Goal: Transaction & Acquisition: Subscribe to service/newsletter

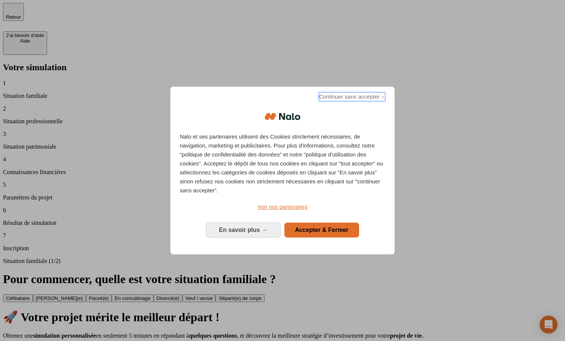
click at [338, 99] on span "Continuer sans accepter →" at bounding box center [352, 96] width 67 height 9
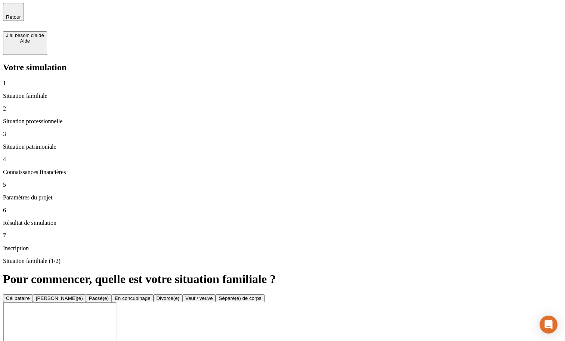
click at [86, 295] on button "[PERSON_NAME](e)" at bounding box center [59, 299] width 53 height 8
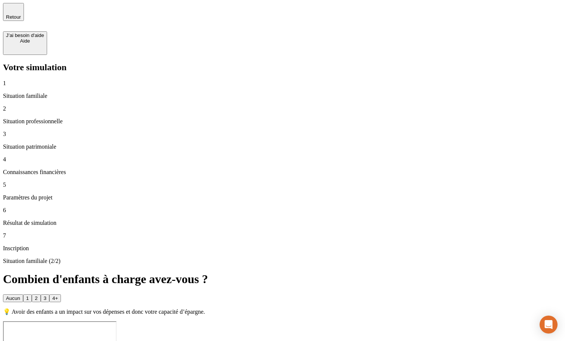
click at [23, 295] on button "Aucun" at bounding box center [13, 299] width 20 height 8
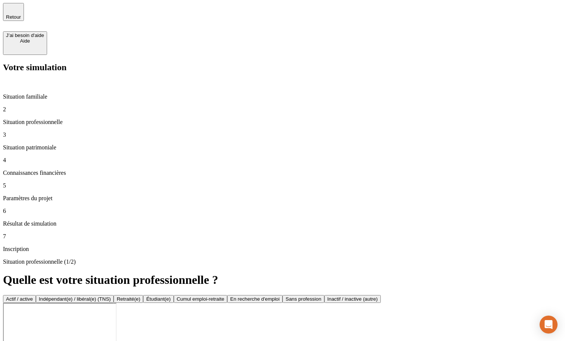
click at [36, 295] on button "Actif / active" at bounding box center [19, 299] width 33 height 8
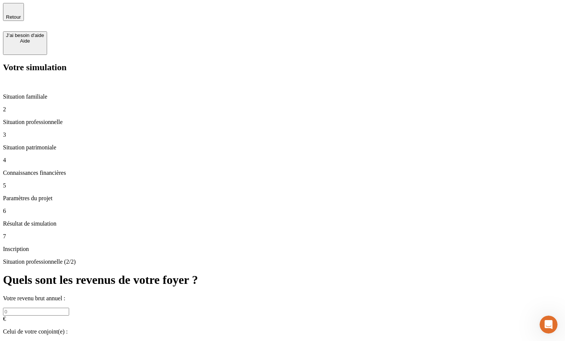
click at [69, 308] on input "text" at bounding box center [36, 312] width 66 height 8
type input "100 000"
type input "50 000"
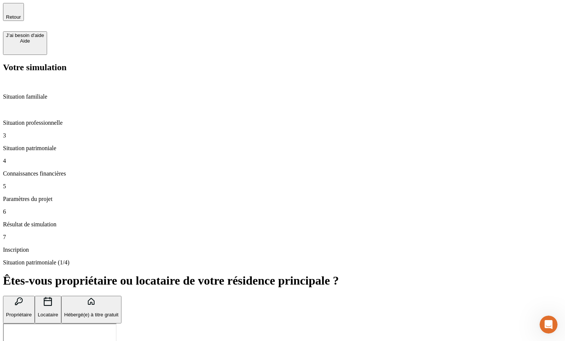
click at [23, 297] on icon "button" at bounding box center [18, 301] width 9 height 9
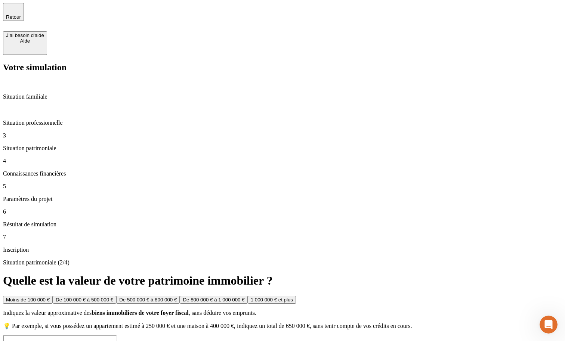
click at [53, 296] on button "Moins de 100 000 €" at bounding box center [28, 300] width 50 height 8
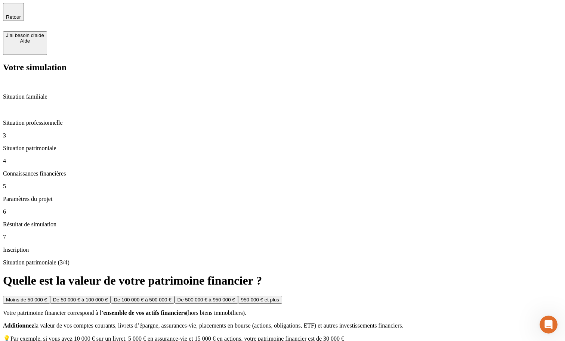
click at [111, 296] on button "De 50 000 € à 100 000 €" at bounding box center [80, 300] width 61 height 8
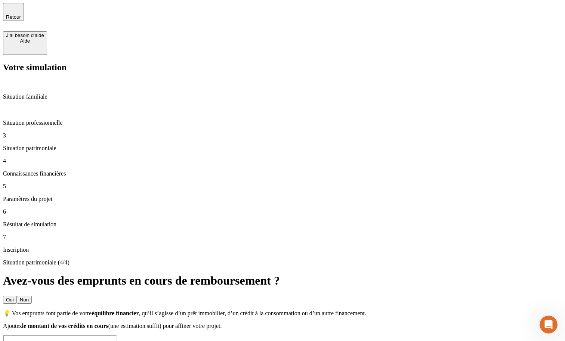
click at [32, 296] on button "Non" at bounding box center [24, 300] width 15 height 8
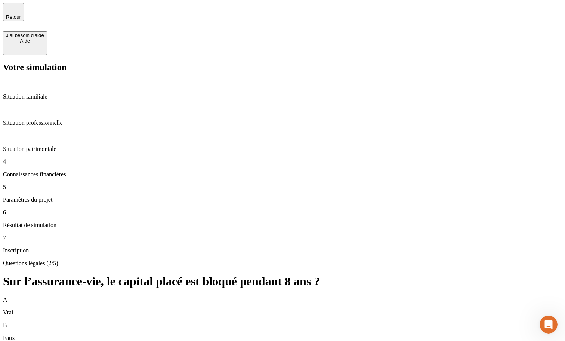
click at [399, 322] on div "B Faux" at bounding box center [282, 331] width 559 height 19
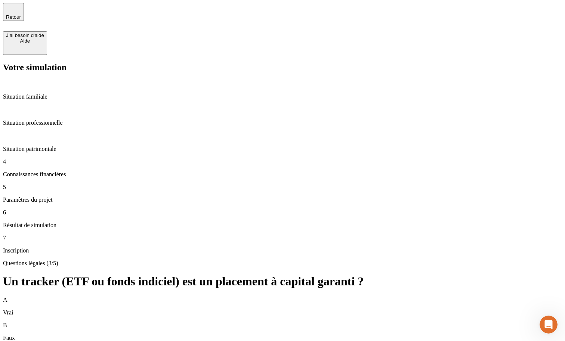
click at [332, 297] on div "A Vrai" at bounding box center [282, 306] width 559 height 19
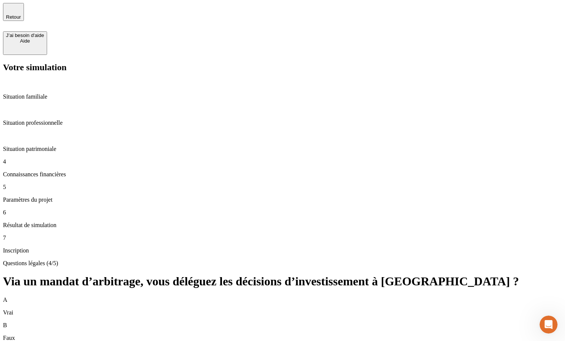
click at [360, 297] on div "A Vrai" at bounding box center [282, 306] width 559 height 19
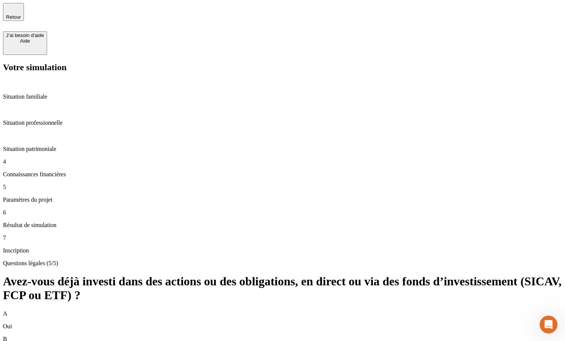
click at [360, 311] on div "A Oui" at bounding box center [282, 320] width 559 height 19
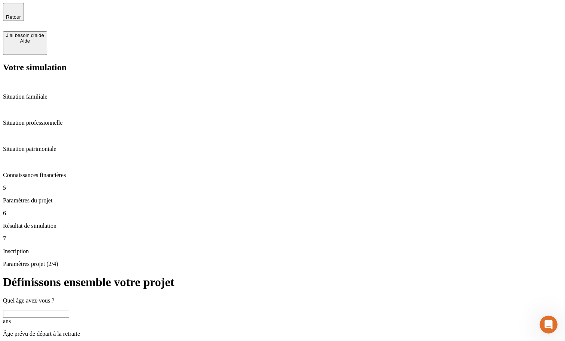
click at [69, 310] on input "text" at bounding box center [36, 314] width 66 height 8
type input "36"
type input "65"
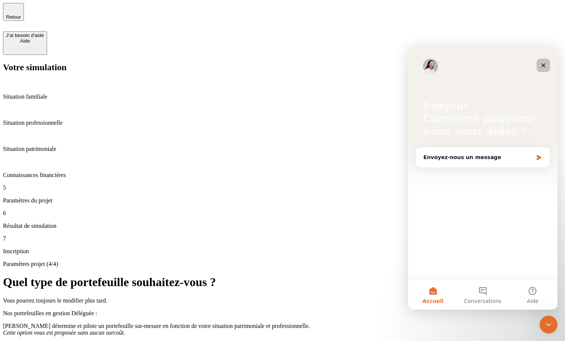
click at [546, 62] on div "Fermer" at bounding box center [543, 65] width 13 height 13
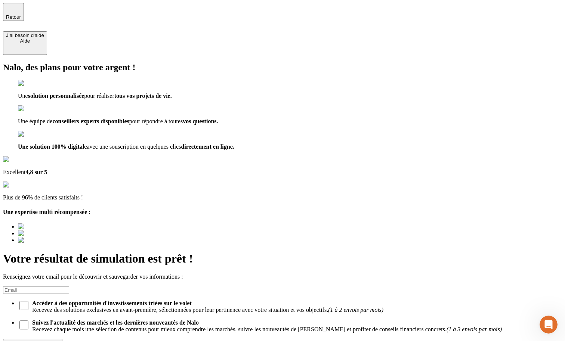
click at [69, 286] on input at bounding box center [36, 290] width 66 height 8
type input "a@[DOMAIN_NAME]"
click at [59, 340] on div "Découvrir ma simulation" at bounding box center [32, 343] width 53 height 6
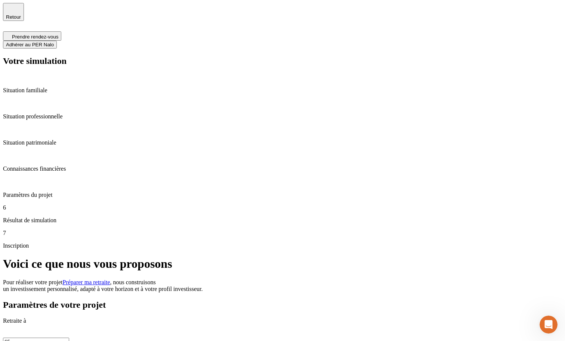
click at [54, 42] on span "Adhérer au PER Nalo" at bounding box center [30, 45] width 48 height 6
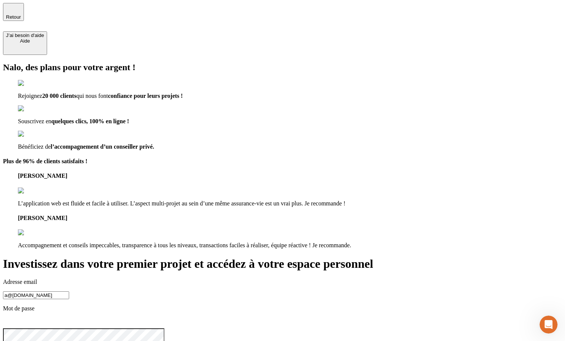
click at [69, 292] on input "a@[DOMAIN_NAME]" at bounding box center [36, 296] width 66 height 8
click at [69, 292] on input "[EMAIL_ADDRESS][DOMAIN_NAME]" at bounding box center [36, 296] width 66 height 8
type input "[EMAIL_ADDRESS][DOMAIN_NAME]"
